Goal: Task Accomplishment & Management: Complete application form

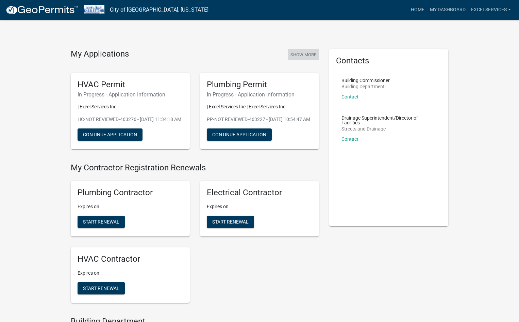
click at [297, 55] on button "Show More" at bounding box center [303, 54] width 31 height 11
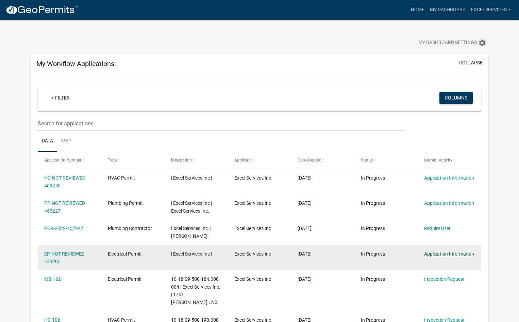
click at [453, 252] on link "Application Information" at bounding box center [449, 253] width 50 height 5
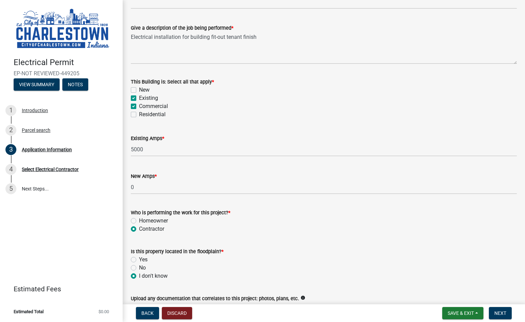
scroll to position [267, 0]
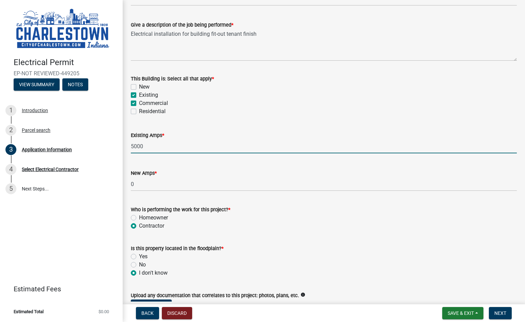
click at [133, 145] on input "5000" at bounding box center [324, 146] width 386 height 14
type input "6000"
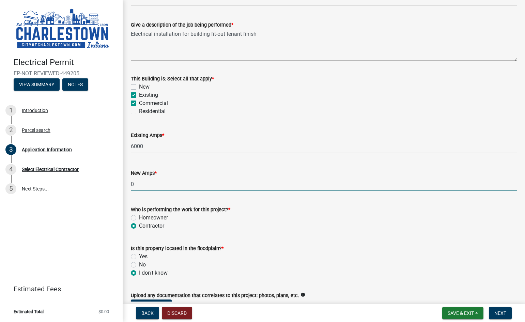
click at [131, 183] on input "0" at bounding box center [324, 184] width 386 height 14
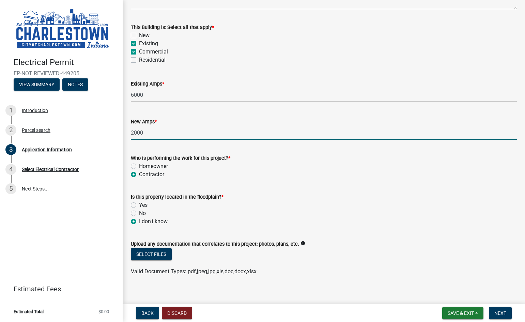
scroll to position [325, 0]
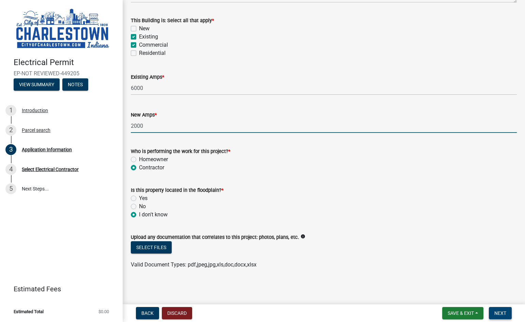
type input "2000"
click at [501, 315] on span "Next" at bounding box center [500, 312] width 12 height 5
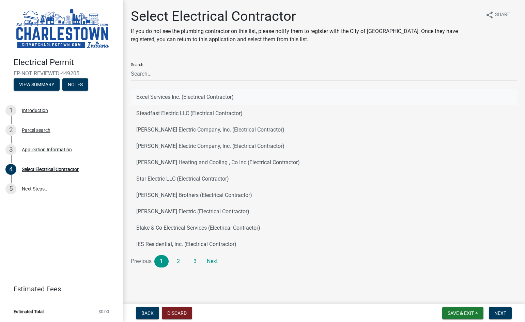
click at [157, 97] on button "Excel Services Inc. (Electrical Contractor)" at bounding box center [324, 97] width 386 height 16
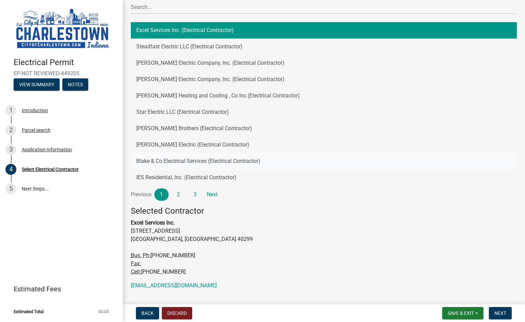
scroll to position [68, 0]
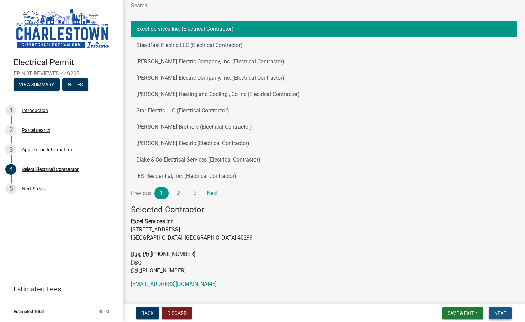
click at [505, 314] on span "Next" at bounding box center [500, 312] width 12 height 5
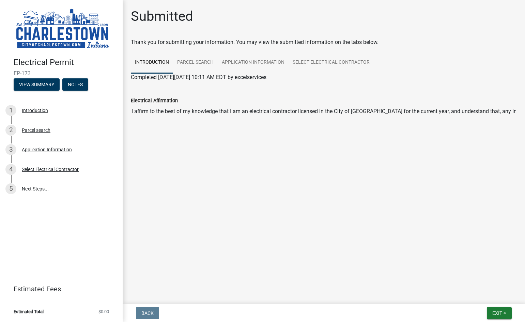
click at [52, 31] on img at bounding box center [63, 28] width 98 height 43
click at [505, 313] on button "Exit" at bounding box center [498, 313] width 25 height 12
click at [489, 295] on button "Save & Exit" at bounding box center [484, 295] width 54 height 16
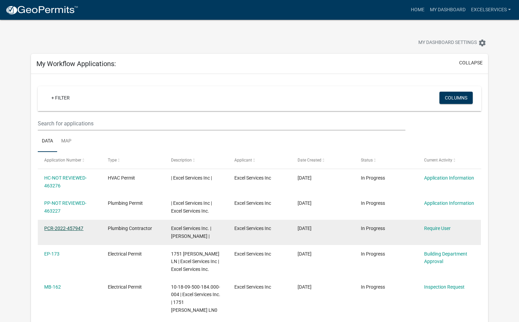
click at [58, 229] on link "PCR-2022-457947" at bounding box center [63, 227] width 39 height 5
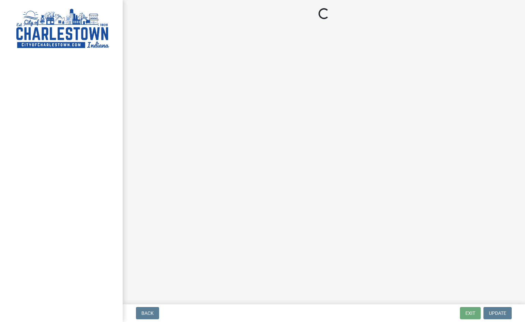
select select "KY"
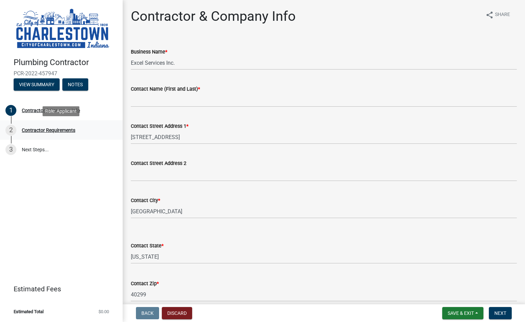
click at [54, 130] on div "Contractor Requirements" at bounding box center [48, 130] width 53 height 5
click at [45, 128] on div "Contractor Requirements" at bounding box center [48, 130] width 53 height 5
click at [44, 128] on div "Contractor Requirements" at bounding box center [48, 130] width 53 height 5
